Goal: Task Accomplishment & Management: Use online tool/utility

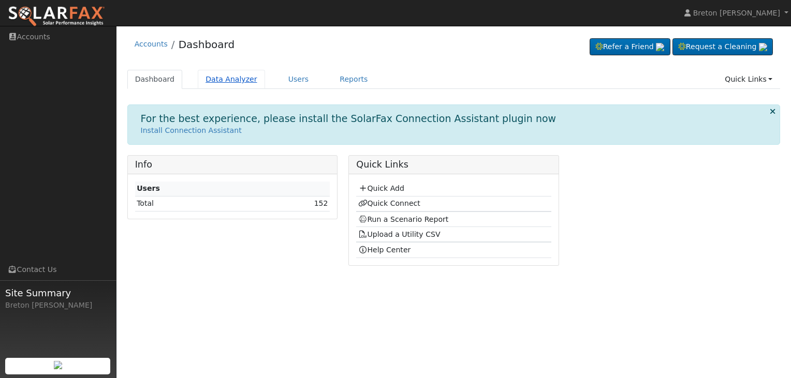
click at [234, 78] on link "Data Analyzer" at bounding box center [231, 79] width 67 height 19
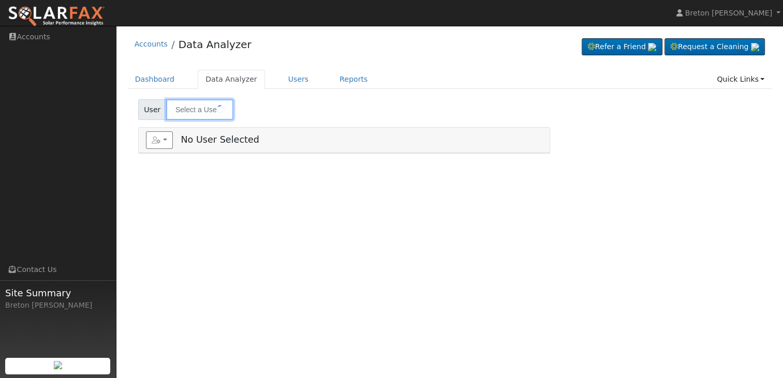
type input "[PERSON_NAME]"
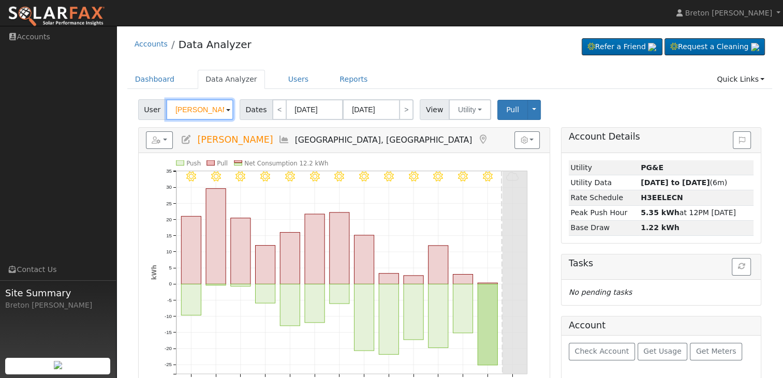
scroll to position [36, 0]
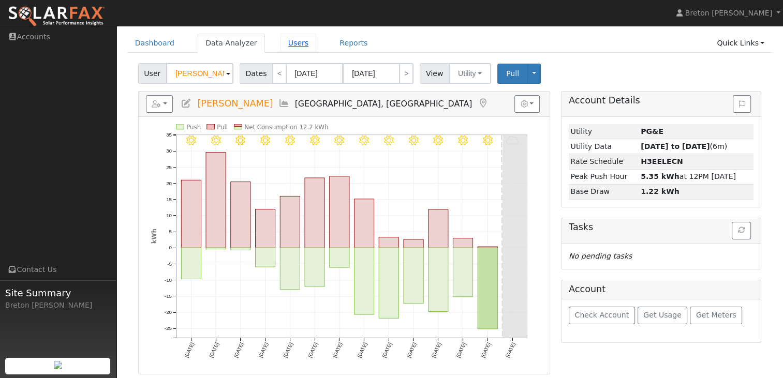
click at [281, 47] on link "Users" at bounding box center [299, 43] width 36 height 19
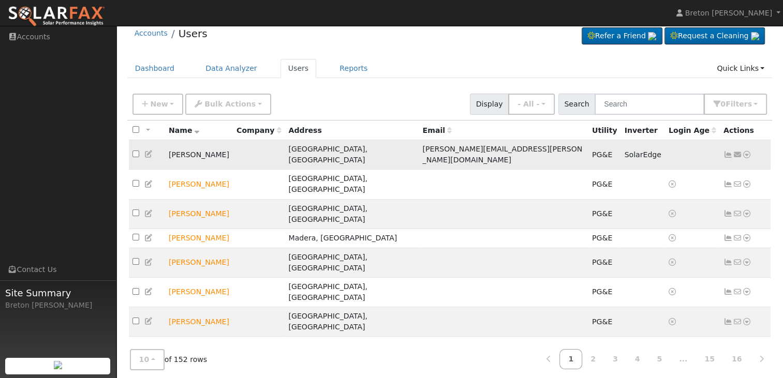
scroll to position [21, 0]
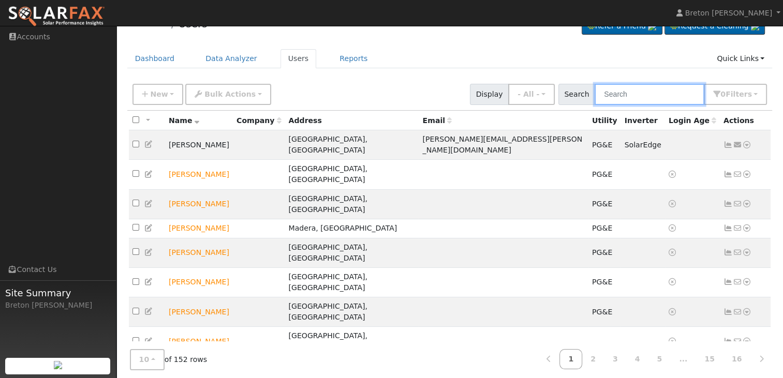
click at [680, 95] on input "text" at bounding box center [650, 94] width 110 height 21
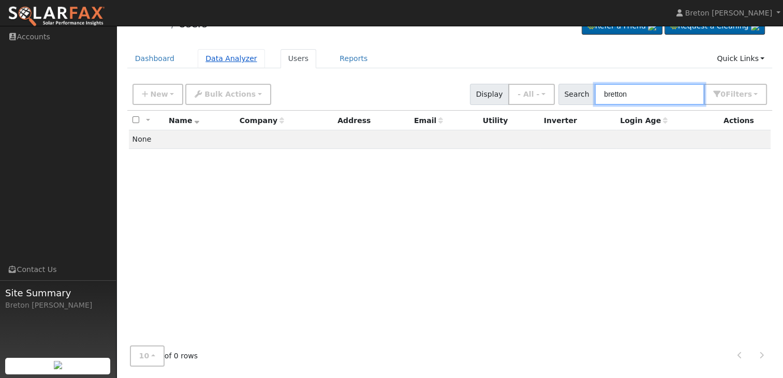
type input "bretton"
click at [214, 60] on link "Data Analyzer" at bounding box center [231, 58] width 67 height 19
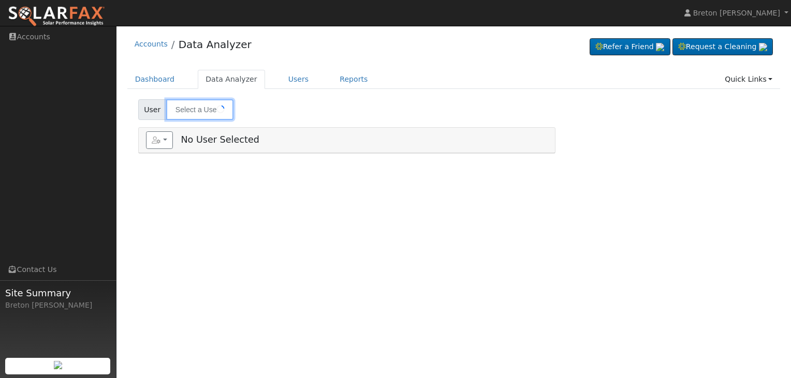
type input "[PERSON_NAME]"
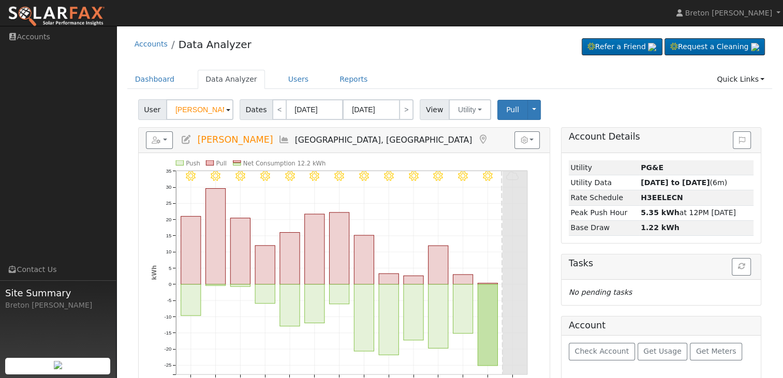
click at [226, 109] on span at bounding box center [228, 111] width 4 height 12
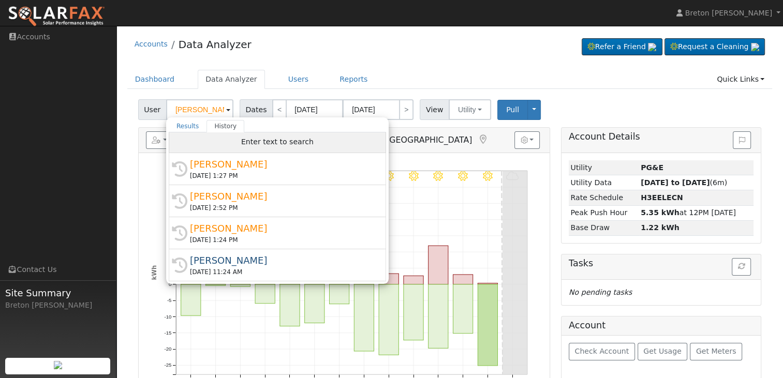
click at [284, 141] on span "Enter text to search" at bounding box center [277, 142] width 72 height 8
click at [159, 45] on link "Accounts" at bounding box center [151, 44] width 33 height 8
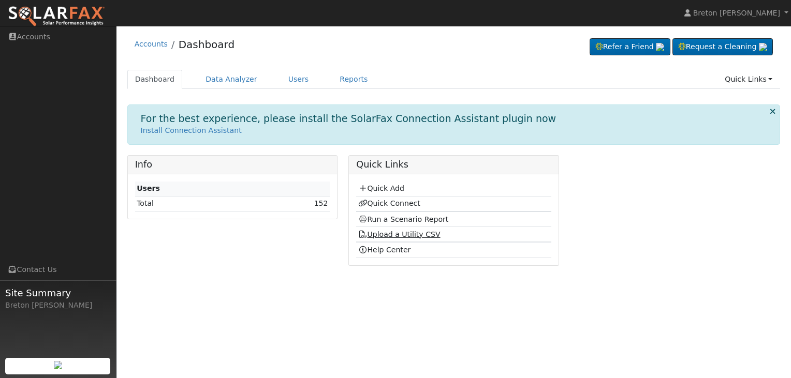
click at [393, 231] on link "Upload a Utility CSV" at bounding box center [399, 234] width 82 height 8
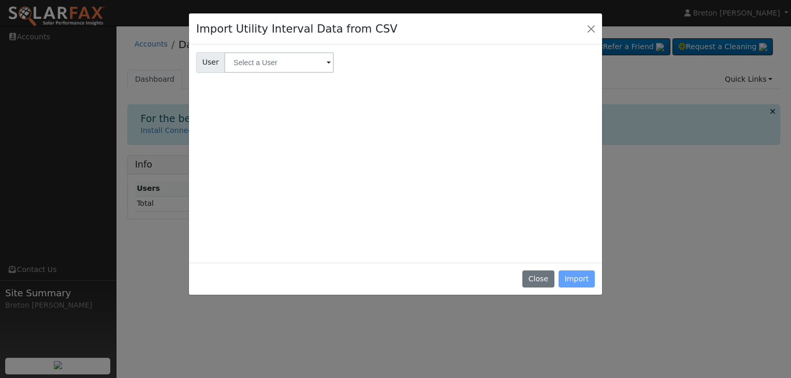
click at [581, 279] on div "Close Import" at bounding box center [395, 279] width 413 height 33
click at [269, 69] on input "text" at bounding box center [279, 62] width 110 height 21
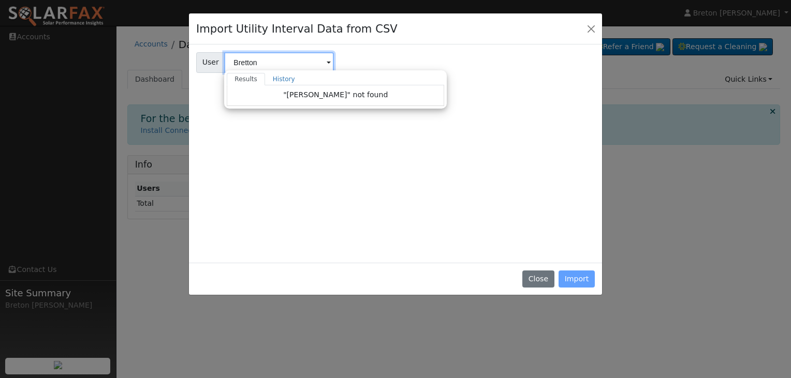
type input "Bretton"
click at [300, 62] on input "Bretton" at bounding box center [279, 62] width 110 height 21
click at [680, 100] on div "Import Utility Interval Data from CSV User User Bretton Results History "Bretto…" at bounding box center [395, 189] width 791 height 378
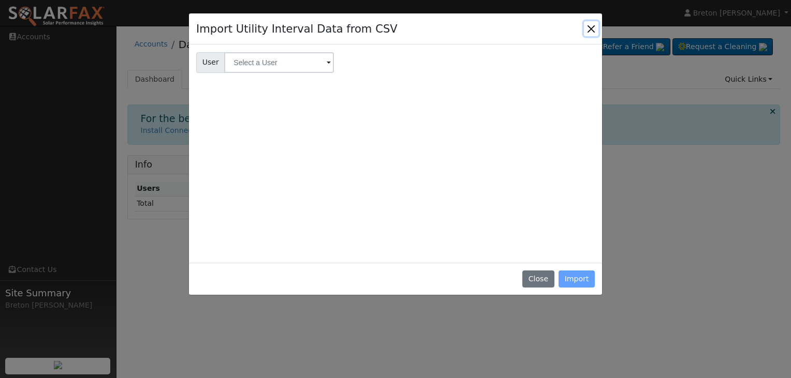
click at [590, 31] on button "Close" at bounding box center [591, 28] width 14 height 14
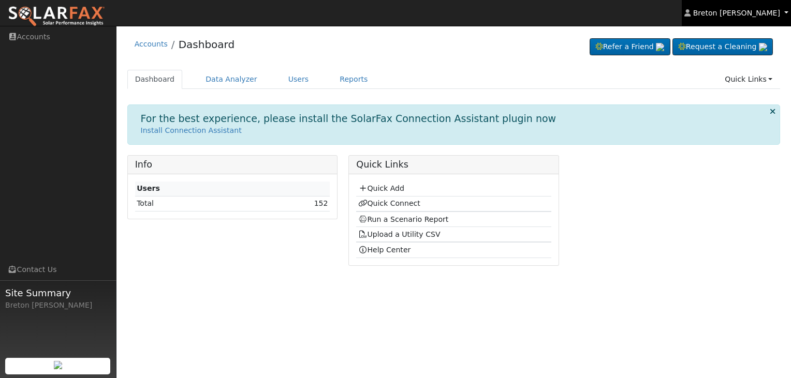
click at [750, 19] on link "Breton [PERSON_NAME]" at bounding box center [736, 13] width 109 height 26
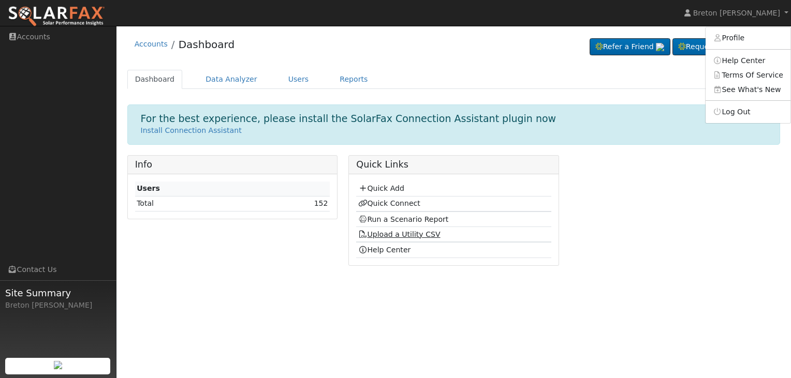
click at [391, 236] on link "Upload a Utility CSV" at bounding box center [399, 234] width 82 height 8
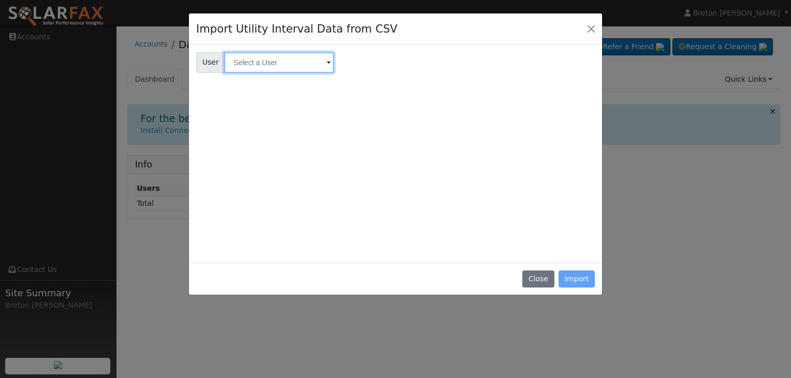
click at [284, 66] on input "text" at bounding box center [279, 62] width 110 height 21
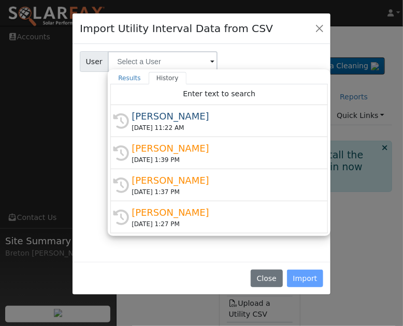
click at [303, 287] on div "Close Import" at bounding box center [201, 278] width 258 height 33
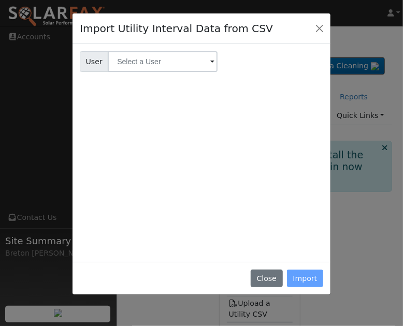
click at [89, 66] on span "User" at bounding box center [94, 61] width 28 height 21
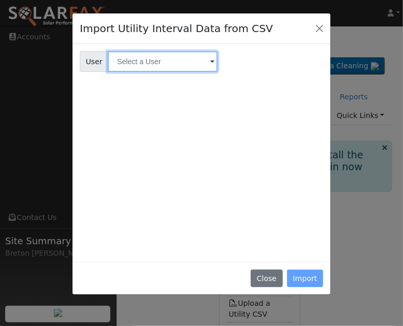
drag, startPoint x: 89, startPoint y: 66, endPoint x: 132, endPoint y: 62, distance: 43.1
click at [132, 62] on input "text" at bounding box center [163, 61] width 110 height 21
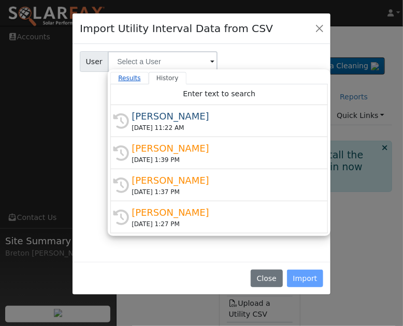
click at [127, 81] on link "Results" at bounding box center [129, 78] width 38 height 12
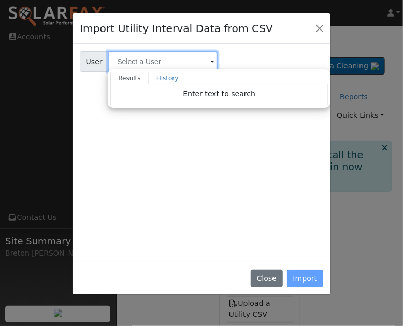
click at [142, 66] on input "text" at bounding box center [163, 61] width 110 height 21
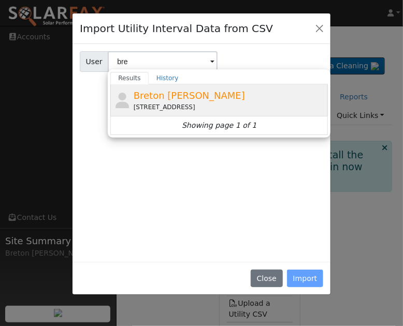
click at [143, 99] on span "Breton [PERSON_NAME]" at bounding box center [189, 95] width 111 height 11
type input "Breton [PERSON_NAME]"
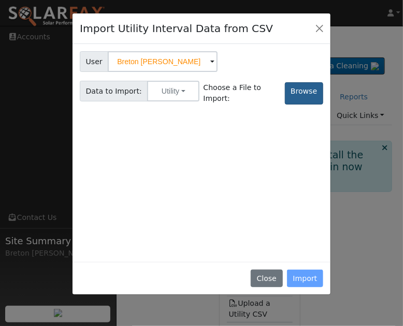
click at [304, 92] on label "Browse" at bounding box center [304, 93] width 38 height 22
click at [0, 0] on input "Browse" at bounding box center [0, 0] width 0 height 0
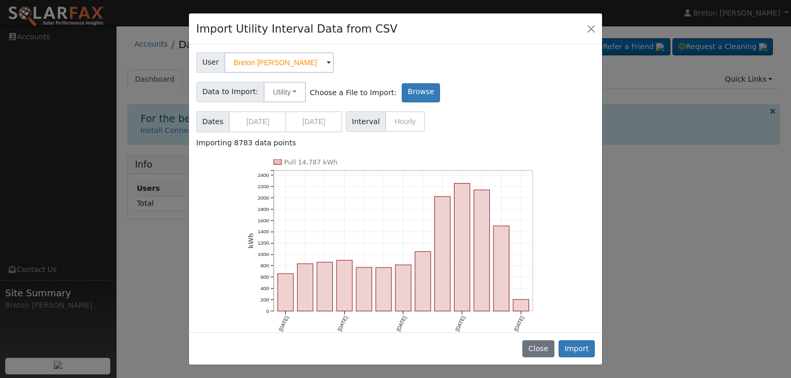
click at [149, 234] on div "Import Utility Interval Data from CSV User User Breton [PERSON_NAME] Account De…" at bounding box center [395, 189] width 791 height 378
